Goal: Information Seeking & Learning: Learn about a topic

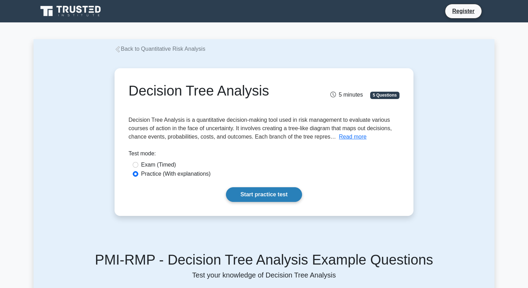
click at [286, 195] on link "Start practice test" at bounding box center [264, 194] width 76 height 15
click at [138, 165] on div "Exam (Timed)" at bounding box center [264, 164] width 263 height 8
click at [135, 165] on input "Exam (Timed)" at bounding box center [136, 165] width 6 height 6
radio input "true"
click at [252, 195] on link "Start practice test" at bounding box center [264, 194] width 76 height 15
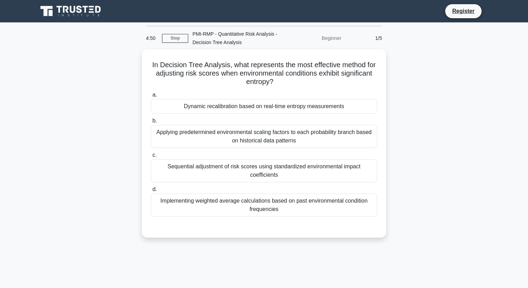
click at [333, 38] on div "Beginner" at bounding box center [314, 38] width 61 height 14
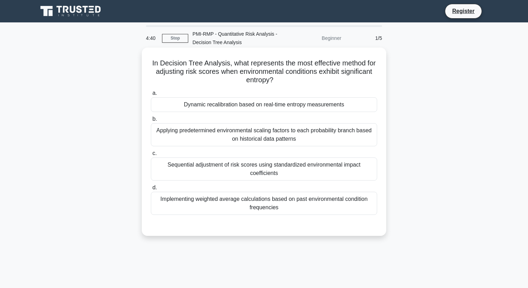
click at [231, 205] on div "Implementing weighted average calculations based on past environmental conditio…" at bounding box center [264, 202] width 226 height 23
click at [151, 190] on input "d. Implementing weighted average calculations based on past environmental condi…" at bounding box center [151, 187] width 0 height 5
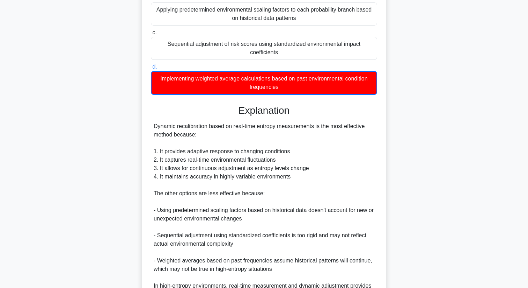
scroll to position [203, 0]
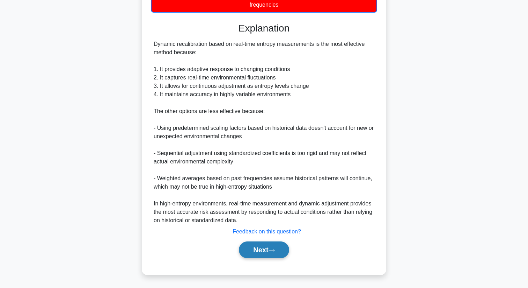
click at [266, 255] on button "Next" at bounding box center [264, 249] width 50 height 17
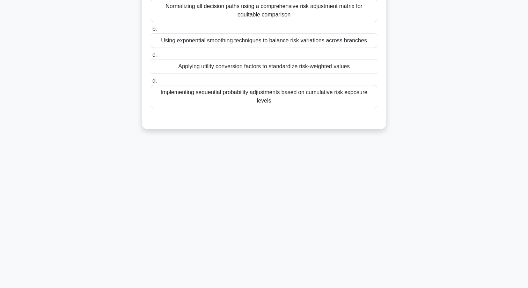
scroll to position [0, 0]
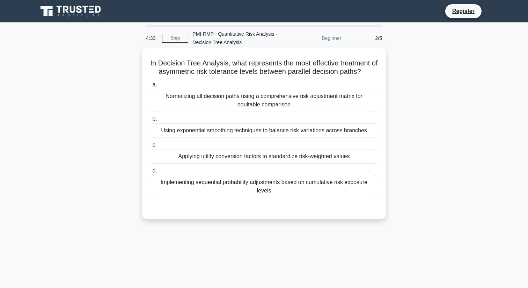
click at [265, 132] on div "Using exponential smoothing techniques to balance risk variations across branch…" at bounding box center [264, 130] width 226 height 15
click at [151, 121] on input "b. Using exponential smoothing techniques to balance risk variations across bra…" at bounding box center [151, 119] width 0 height 5
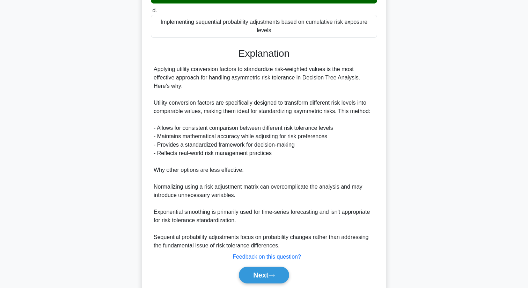
scroll to position [186, 0]
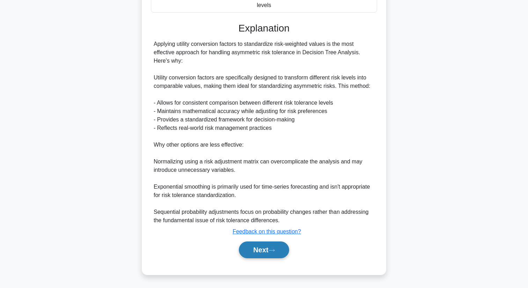
click at [265, 252] on button "Next" at bounding box center [264, 249] width 50 height 17
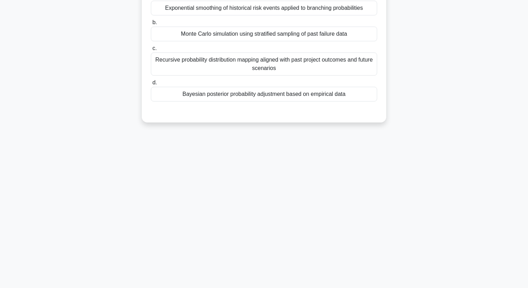
scroll to position [0, 0]
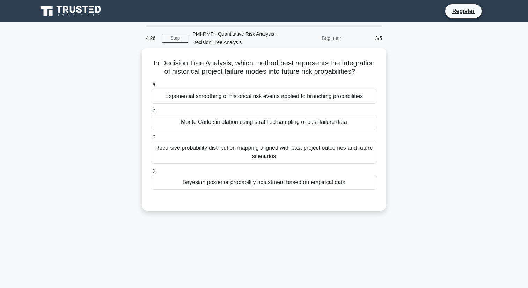
click at [218, 125] on div "Monte Carlo simulation using stratified sampling of past failure data" at bounding box center [264, 122] width 226 height 15
click at [151, 113] on input "b. Monte Carlo simulation using stratified sampling of past failure data" at bounding box center [151, 110] width 0 height 5
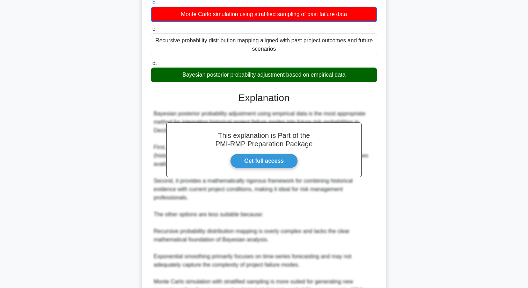
scroll to position [136, 0]
